Goal: Task Accomplishment & Management: Manage account settings

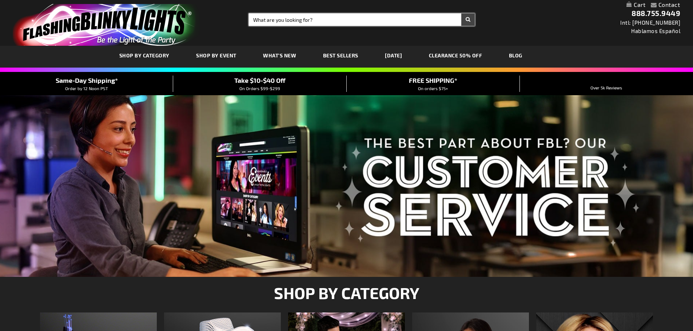
drag, startPoint x: 0, startPoint y: 0, endPoint x: 264, endPoint y: 18, distance: 265.1
click at [264, 18] on input "Search" at bounding box center [362, 19] width 226 height 12
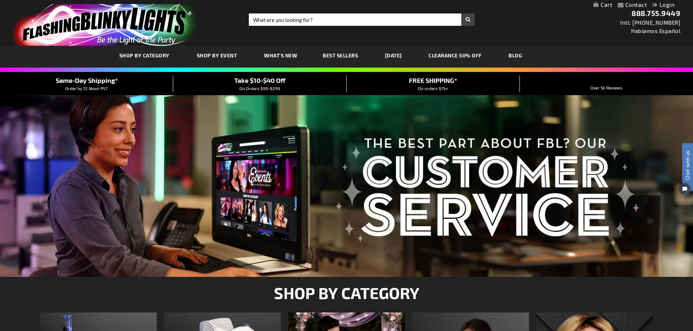
click at [0, 0] on div "POPUP Form" at bounding box center [0, 0] width 0 height 0
click at [663, 3] on link "Login" at bounding box center [663, 4] width 22 height 7
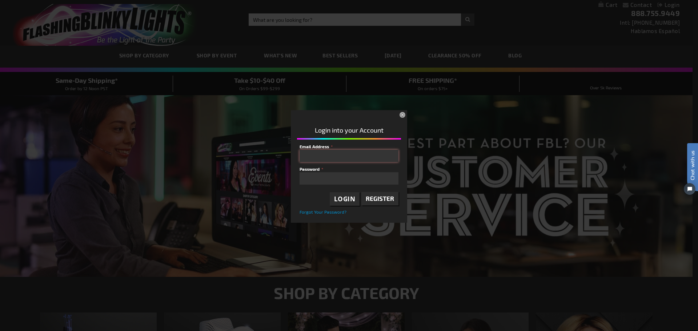
click at [314, 152] on input "Email Address" at bounding box center [349, 156] width 99 height 12
type input "[PERSON_NAME][EMAIL_ADDRESS][DOMAIN_NAME]"
click at [334, 213] on span "Forgot Your Password?" at bounding box center [323, 212] width 47 height 5
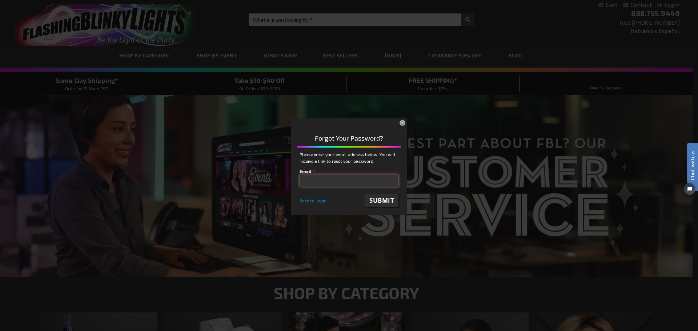
click at [305, 180] on input "email" at bounding box center [349, 181] width 99 height 12
type input "[PERSON_NAME][EMAIL_ADDRESS][DOMAIN_NAME]"
click at [387, 202] on span "Submit" at bounding box center [382, 200] width 25 height 8
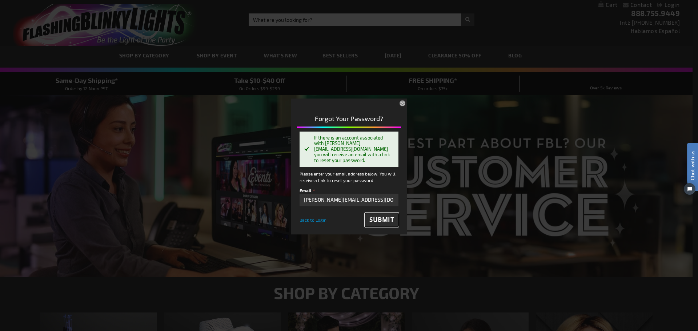
click at [382, 216] on span "Submit" at bounding box center [382, 220] width 25 height 8
click at [403, 106] on button "×" at bounding box center [403, 104] width 16 height 16
